Goal: Task Accomplishment & Management: Use online tool/utility

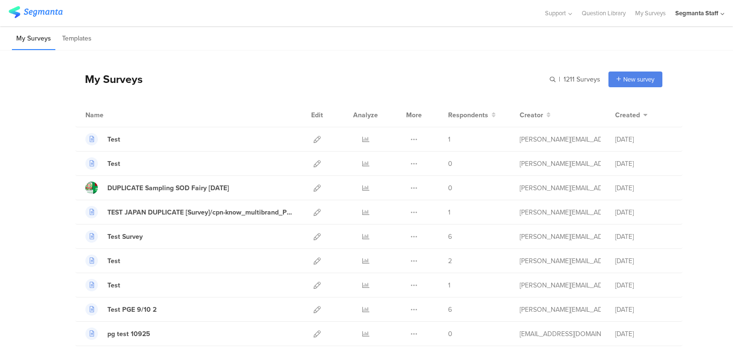
click at [191, 64] on div "My Surveys | 1211 Surveys New survey Start from scratch Choose from templates" at bounding box center [368, 79] width 587 height 38
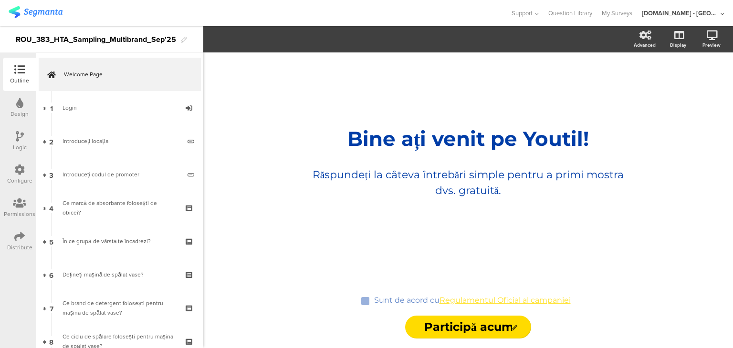
click at [15, 168] on icon at bounding box center [19, 170] width 10 height 10
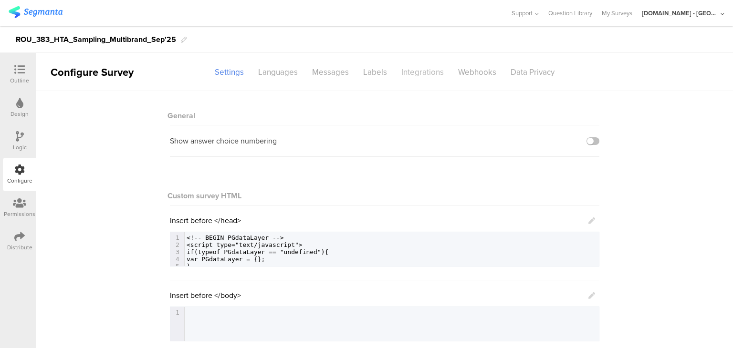
click at [429, 72] on div "Integrations" at bounding box center [422, 72] width 57 height 17
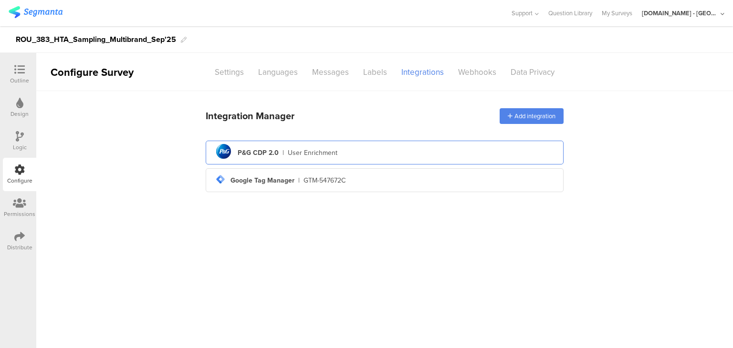
click at [348, 163] on div "pg logo P&G CDP 2.0 | User Enrichment" at bounding box center [384, 152] width 343 height 23
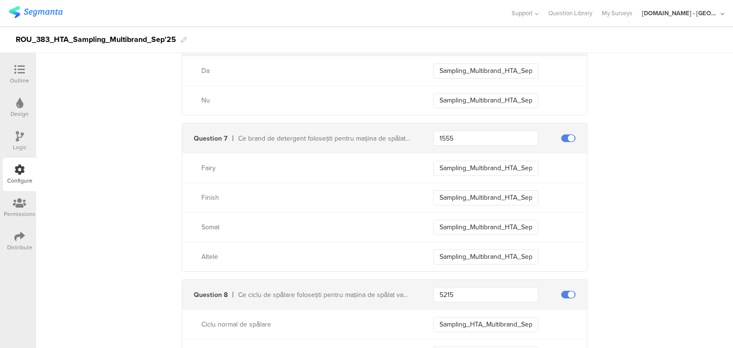
scroll to position [836, 0]
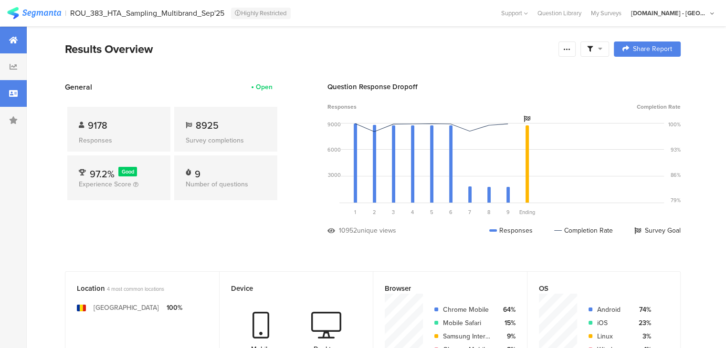
click at [21, 98] on div at bounding box center [13, 93] width 27 height 27
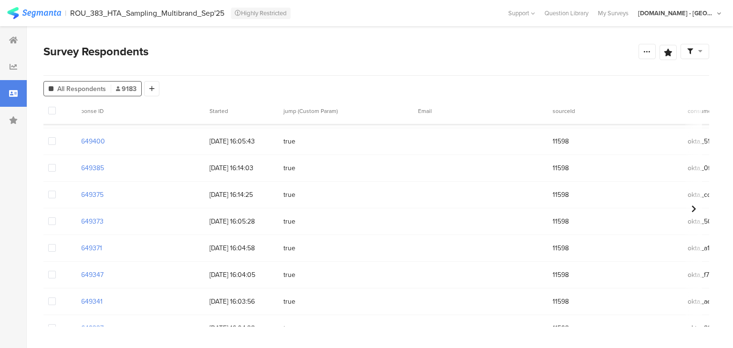
scroll to position [1145, 0]
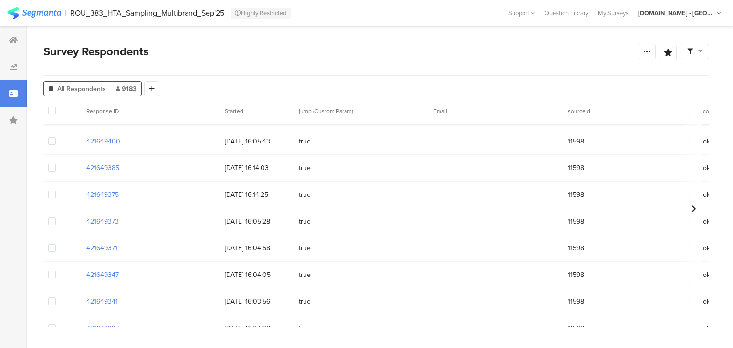
drag, startPoint x: 128, startPoint y: 192, endPoint x: 85, endPoint y: 191, distance: 43.0
click at [86, 192] on div "421649375" at bounding box center [151, 195] width 138 height 20
copy section "421649375"
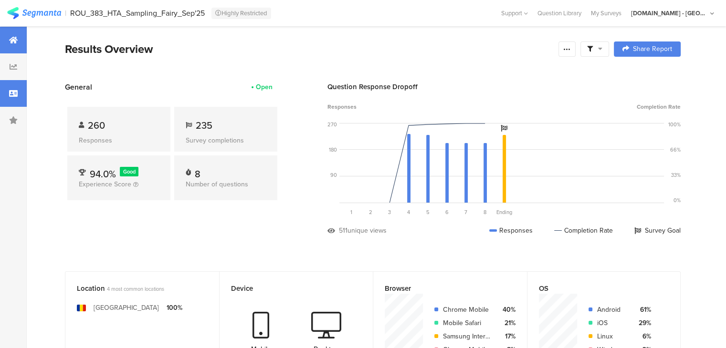
click at [17, 87] on div at bounding box center [13, 93] width 27 height 27
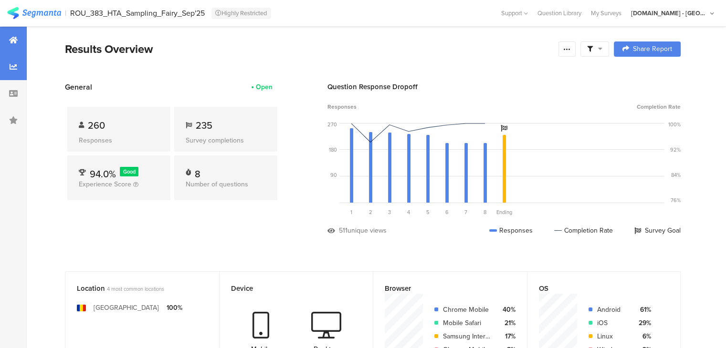
click at [15, 75] on div at bounding box center [13, 66] width 27 height 27
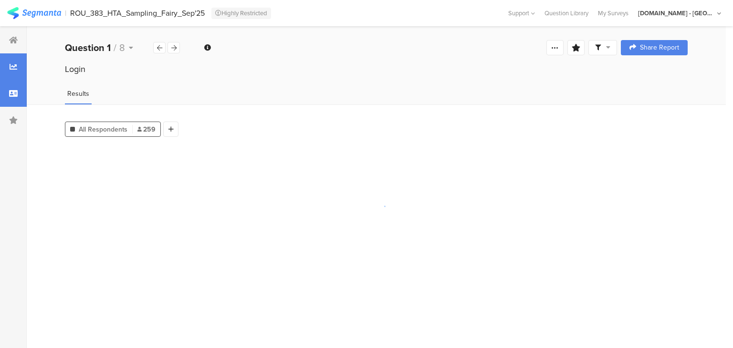
click at [15, 94] on icon at bounding box center [13, 94] width 9 height 8
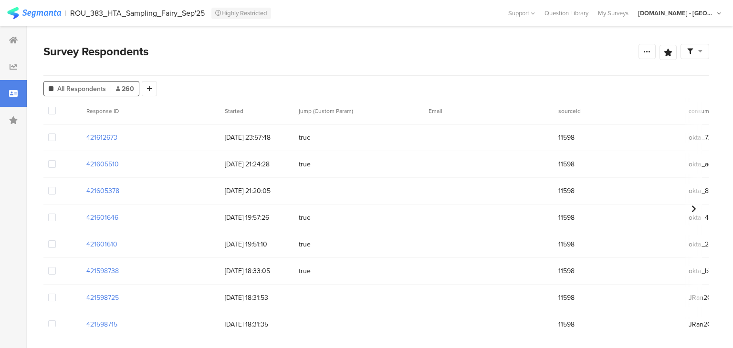
drag, startPoint x: 124, startPoint y: 137, endPoint x: 86, endPoint y: 136, distance: 38.2
click at [86, 136] on div "421612673" at bounding box center [151, 138] width 138 height 20
copy section "421612673"
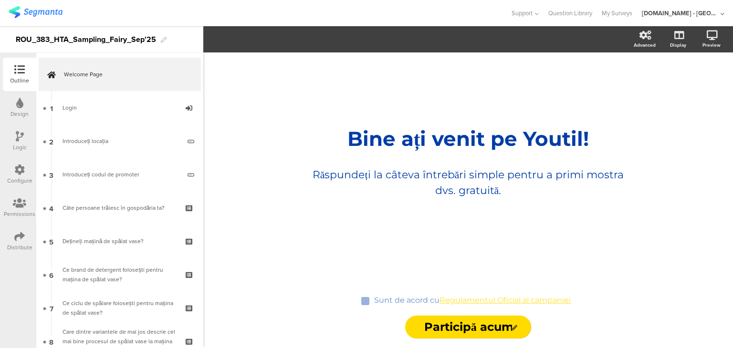
click at [16, 173] on icon at bounding box center [19, 170] width 10 height 10
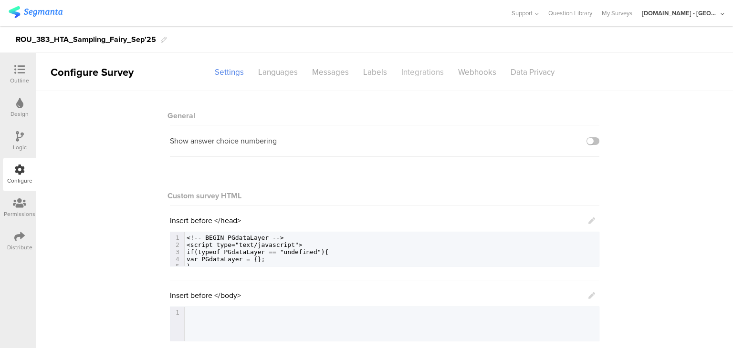
click at [412, 74] on div "Integrations" at bounding box center [422, 72] width 57 height 17
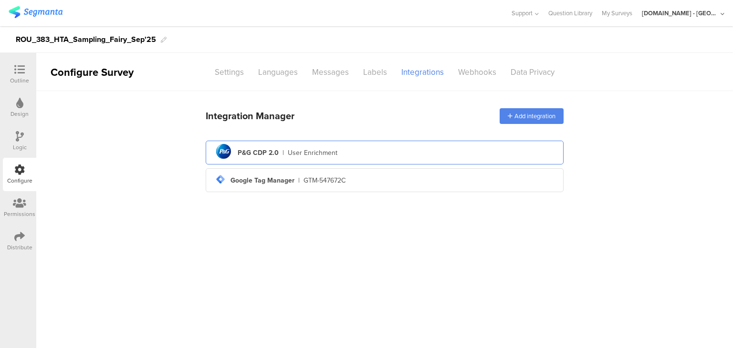
click at [386, 148] on div "pg logo P&G CDP 2.0 | User Enrichment" at bounding box center [384, 152] width 343 height 23
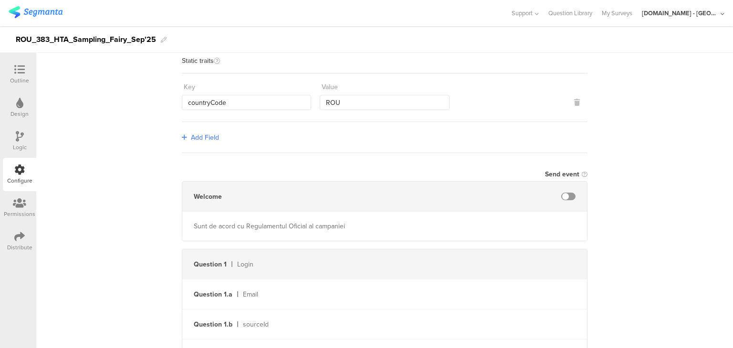
scroll to position [66, 0]
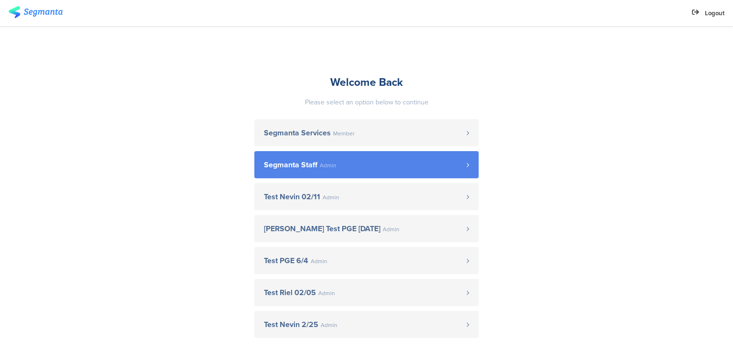
click at [320, 167] on span "Admin" at bounding box center [328, 166] width 17 height 6
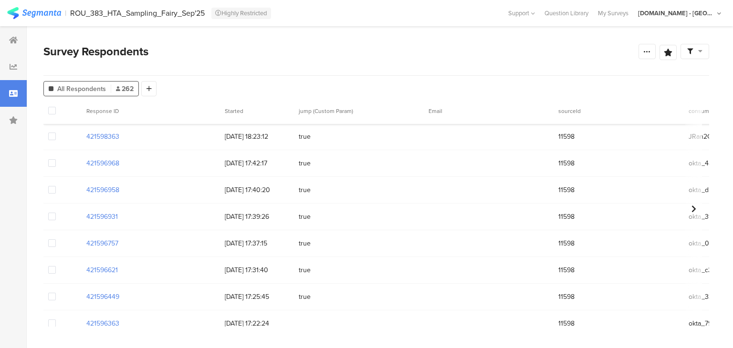
scroll to position [286, 0]
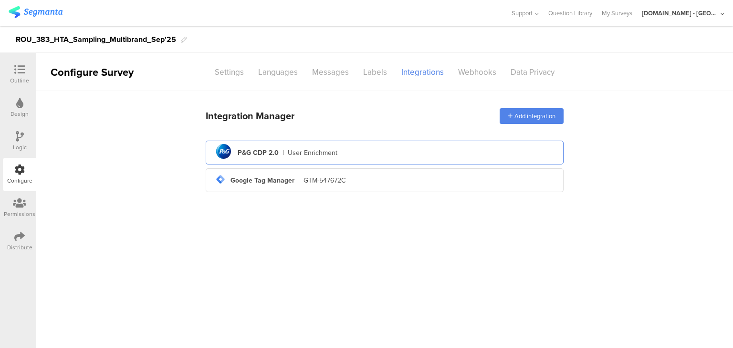
click at [378, 157] on div "pg logo P&G CDP 2.0 | User Enrichment" at bounding box center [384, 152] width 343 height 23
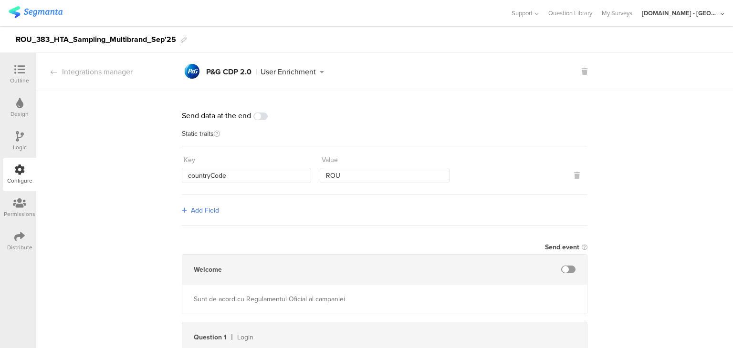
click at [11, 67] on div at bounding box center [19, 70] width 19 height 12
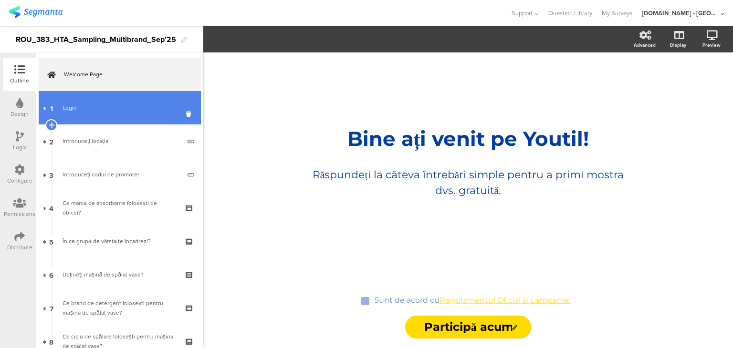
click at [105, 106] on div "Login" at bounding box center [120, 108] width 114 height 10
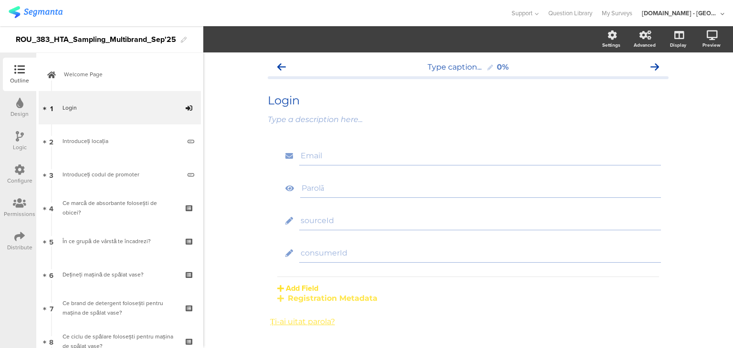
click at [19, 169] on icon at bounding box center [19, 170] width 10 height 10
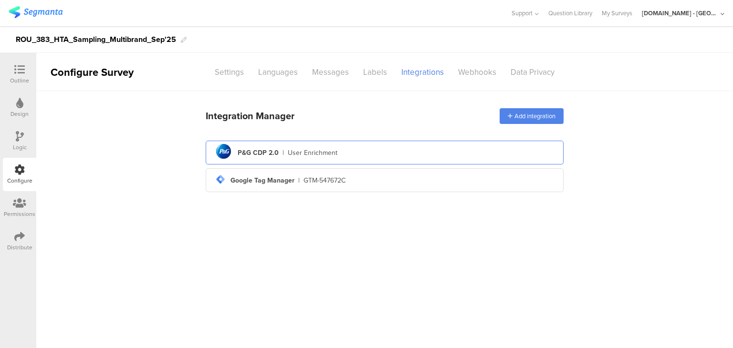
click at [330, 147] on div "pg logo P&G CDP 2.0 | User Enrichment" at bounding box center [384, 152] width 343 height 23
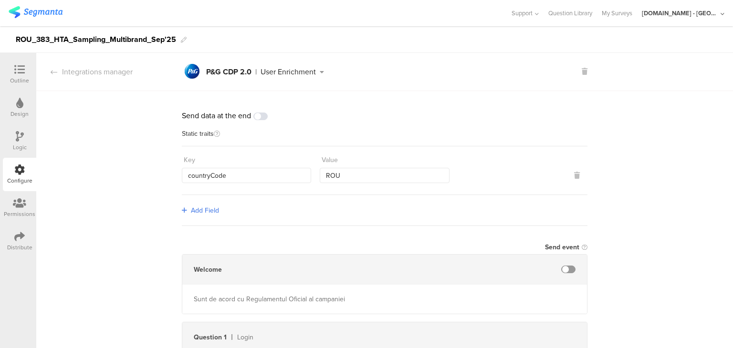
click at [12, 75] on div at bounding box center [19, 70] width 19 height 12
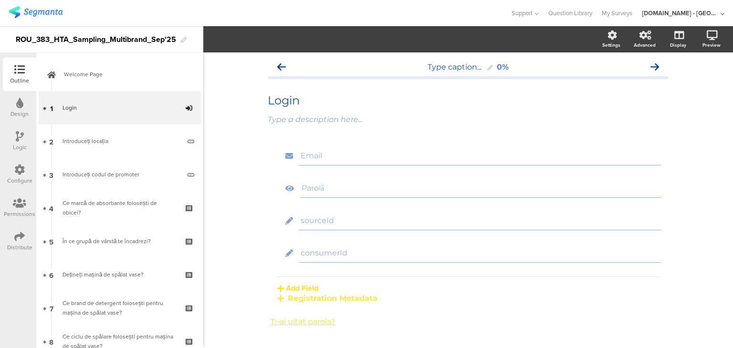
click at [18, 175] on div at bounding box center [19, 171] width 10 height 12
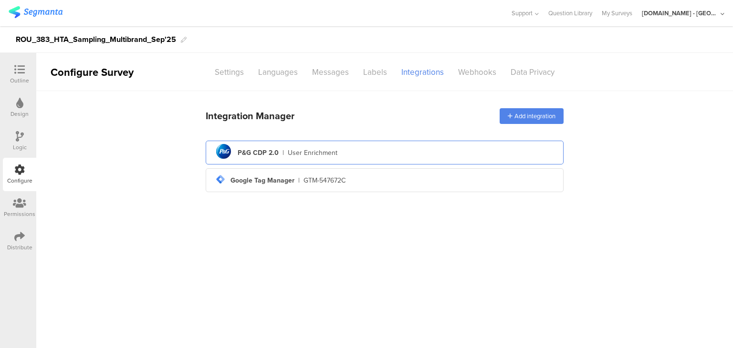
click at [329, 155] on div "User Enrichment" at bounding box center [313, 153] width 50 height 10
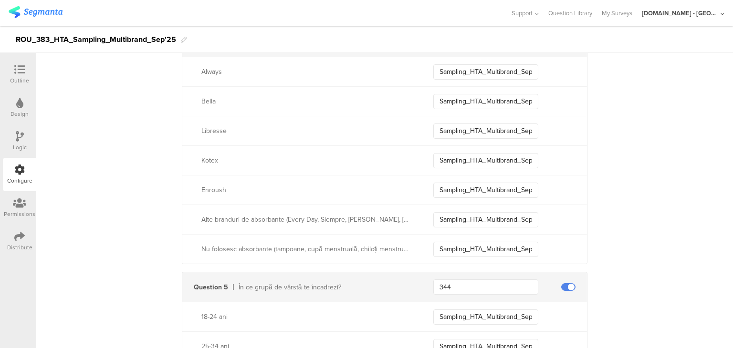
scroll to position [477, 0]
